Goal: Communication & Community: Connect with others

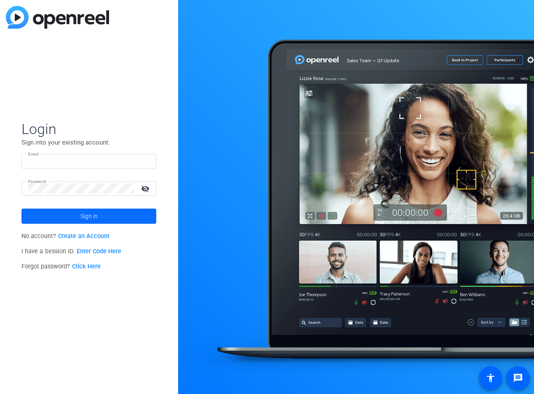
type input "[PERSON_NAME][EMAIL_ADDRESS][PERSON_NAME][DOMAIN_NAME]"
click at [100, 211] on span at bounding box center [88, 216] width 135 height 20
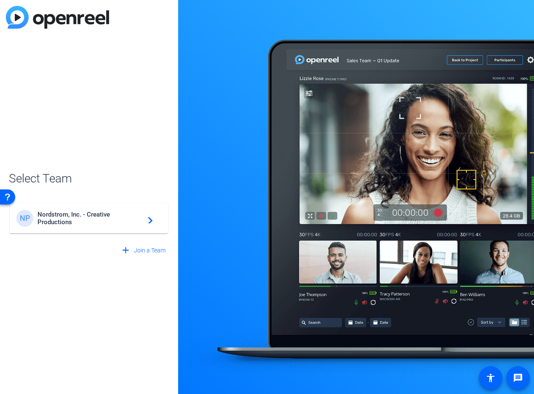
click at [88, 214] on span "Nordstrom, Inc. - Creative Productions" at bounding box center [90, 218] width 105 height 15
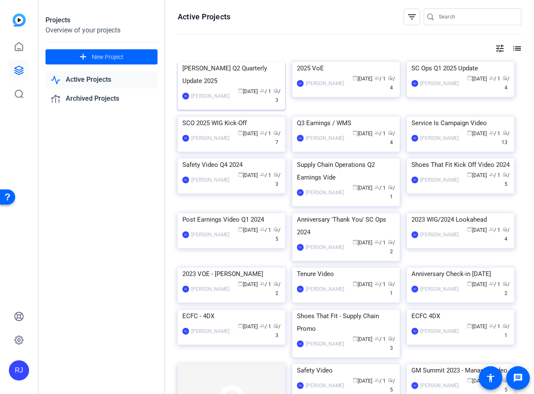
click at [218, 87] on div "[PERSON_NAME] Q2 Quarterly Update 2025" at bounding box center [232, 74] width 98 height 25
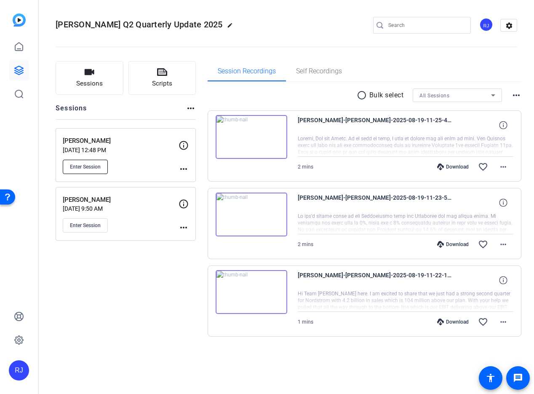
click at [84, 163] on button "Enter Session" at bounding box center [85, 167] width 45 height 14
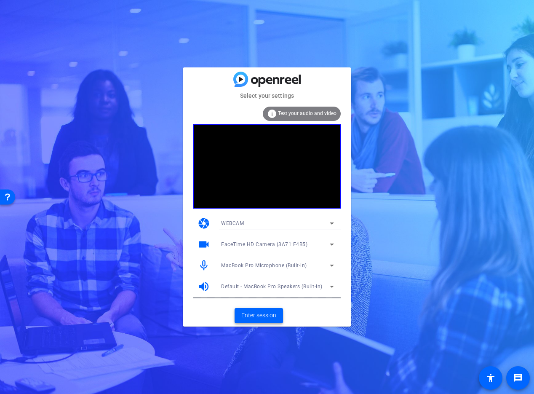
click at [259, 314] on span "Enter session" at bounding box center [259, 315] width 35 height 9
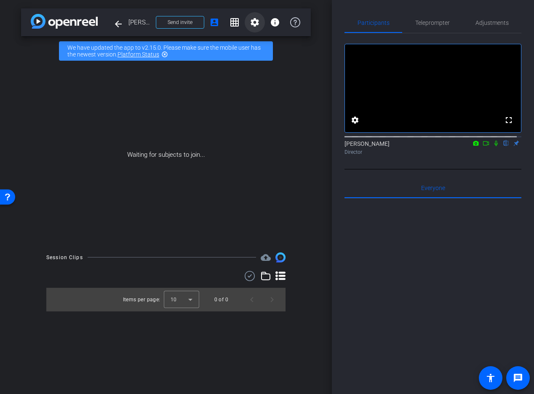
click at [254, 25] on mat-icon "settings" at bounding box center [255, 22] width 10 height 10
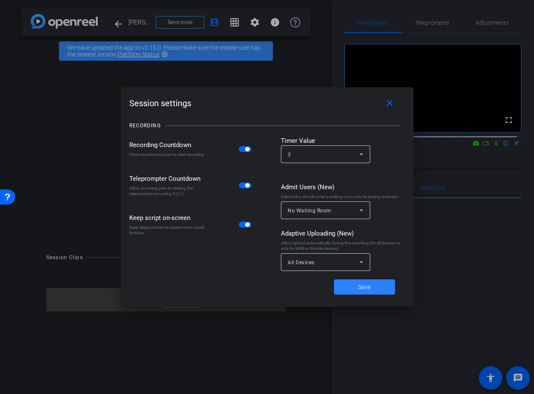
click at [357, 289] on span at bounding box center [364, 287] width 61 height 20
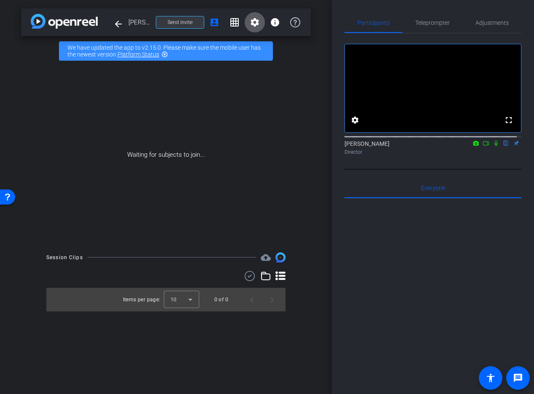
click at [198, 17] on span at bounding box center [180, 22] width 48 height 20
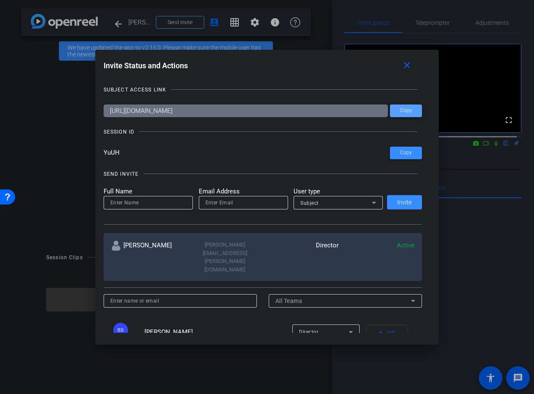
click at [405, 114] on span at bounding box center [406, 111] width 32 height 20
click at [405, 149] on span at bounding box center [406, 153] width 32 height 20
click at [412, 67] on mat-icon "close" at bounding box center [407, 65] width 11 height 11
